Goal: Navigation & Orientation: Find specific page/section

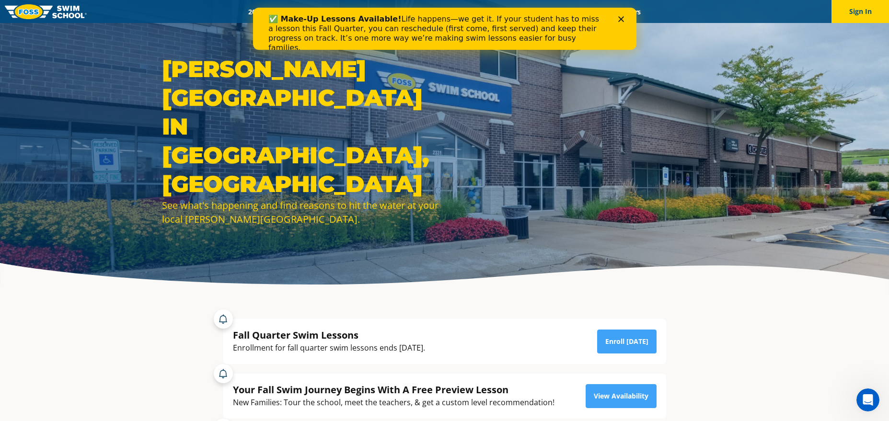
click at [621, 20] on polygon "Close" at bounding box center [621, 19] width 6 height 6
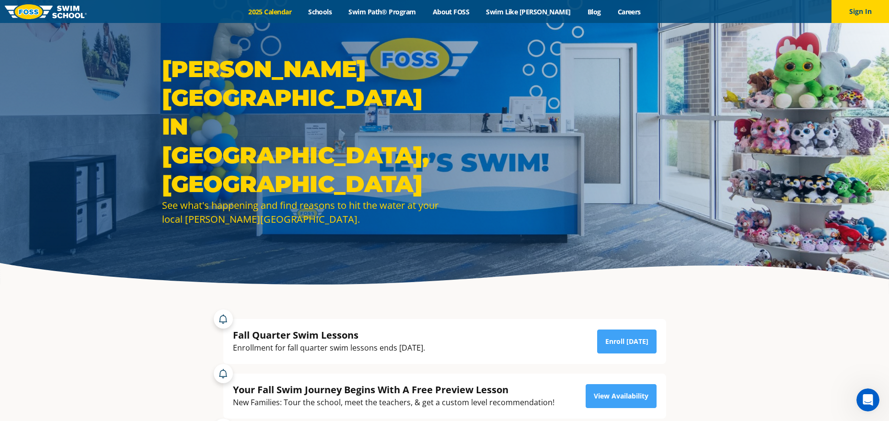
click at [273, 11] on link "2025 Calendar" at bounding box center [270, 11] width 60 height 9
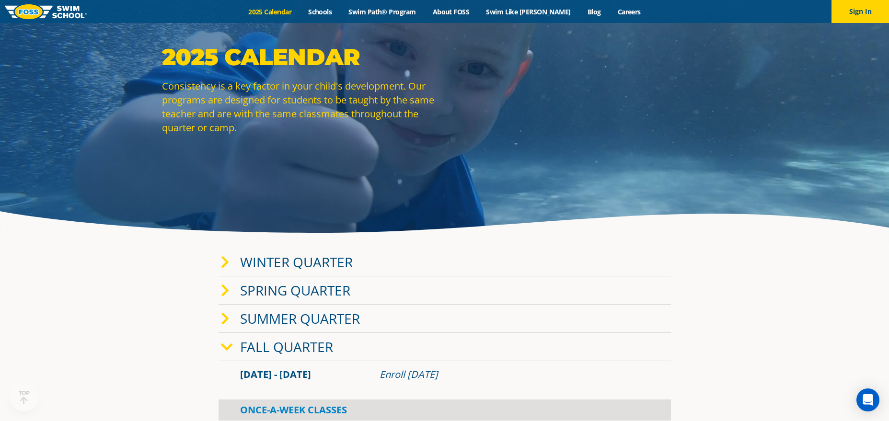
scroll to position [135, 0]
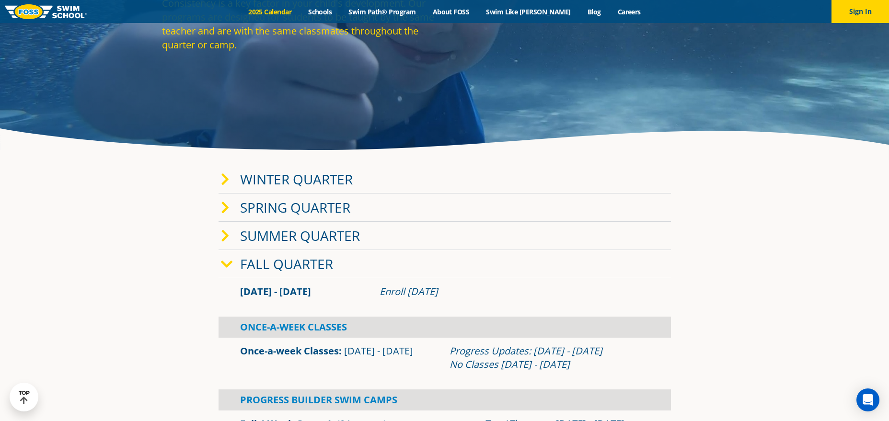
click at [303, 178] on link "Winter Quarter" at bounding box center [296, 179] width 113 height 18
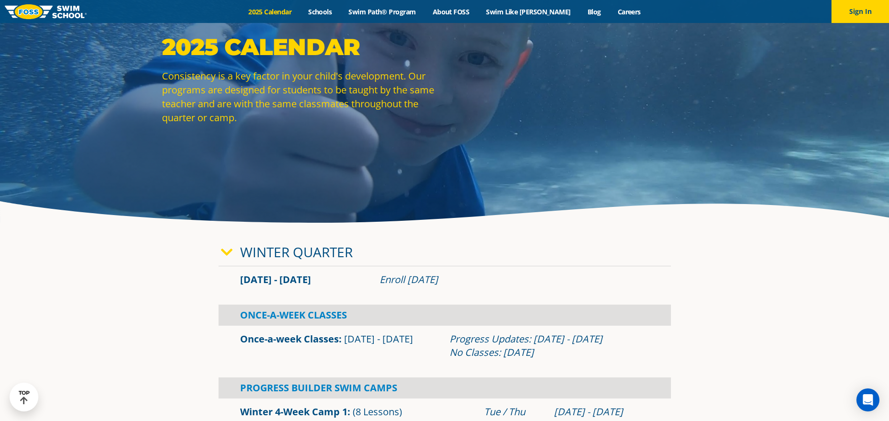
scroll to position [0, 0]
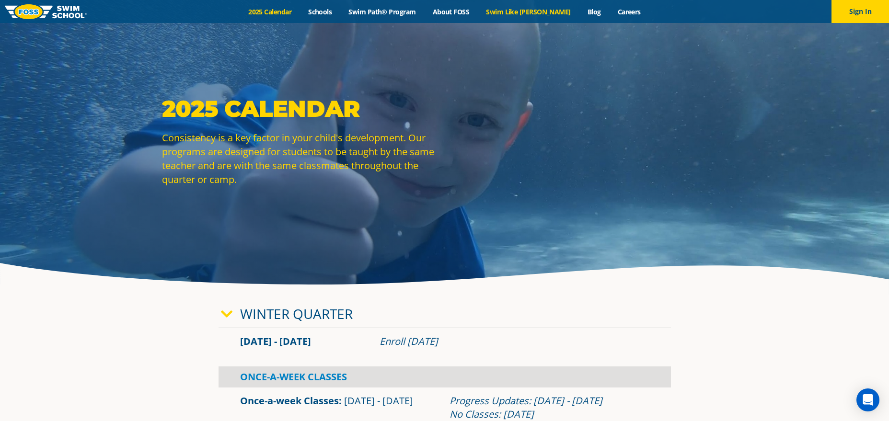
click at [528, 13] on link "Swim Like [PERSON_NAME]" at bounding box center [529, 11] width 102 height 9
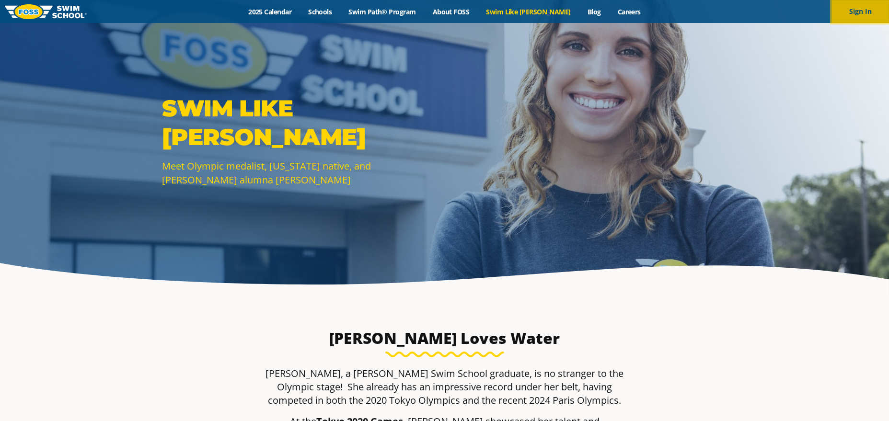
click at [848, 11] on button "Sign In" at bounding box center [860, 11] width 58 height 23
